Goal: Find specific page/section: Find specific page/section

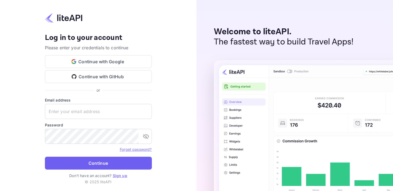
type input "[EMAIL_ADDRESS][DOMAIN_NAME]"
click at [112, 164] on button "Continue" at bounding box center [98, 162] width 107 height 13
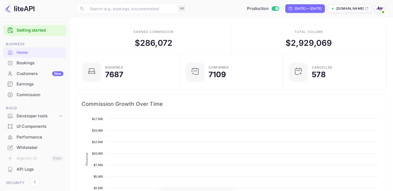
scroll to position [87, 100]
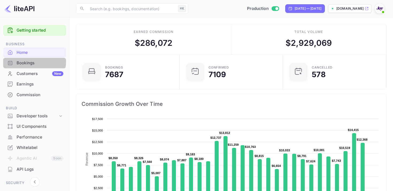
click at [31, 61] on div "Bookings" at bounding box center [40, 63] width 47 height 6
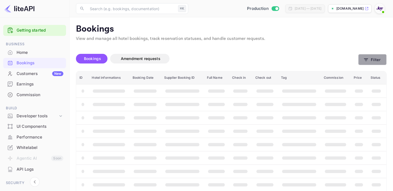
click at [383, 60] on button "Filter" at bounding box center [372, 59] width 28 height 11
